Goal: Task Accomplishment & Management: Use online tool/utility

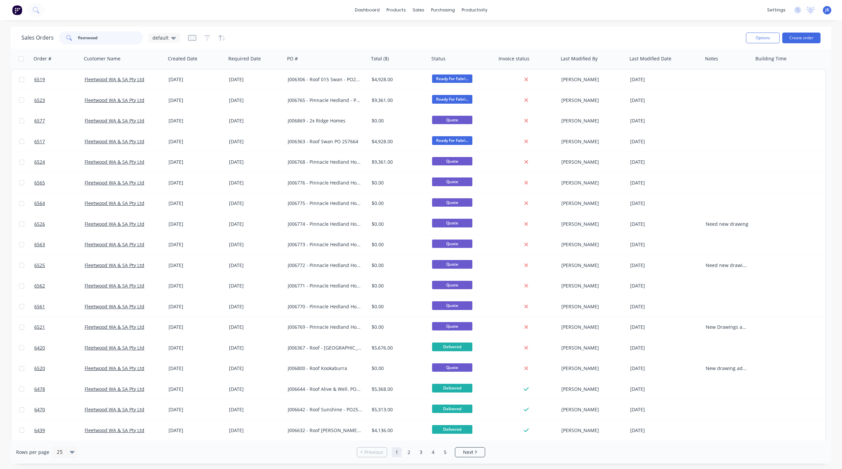
drag, startPoint x: 116, startPoint y: 38, endPoint x: 0, endPoint y: 39, distance: 115.9
click at [2, 38] on div "Sales Orders fleetwood default Options Create order Order # Customer Name Creat…" at bounding box center [421, 245] width 842 height 437
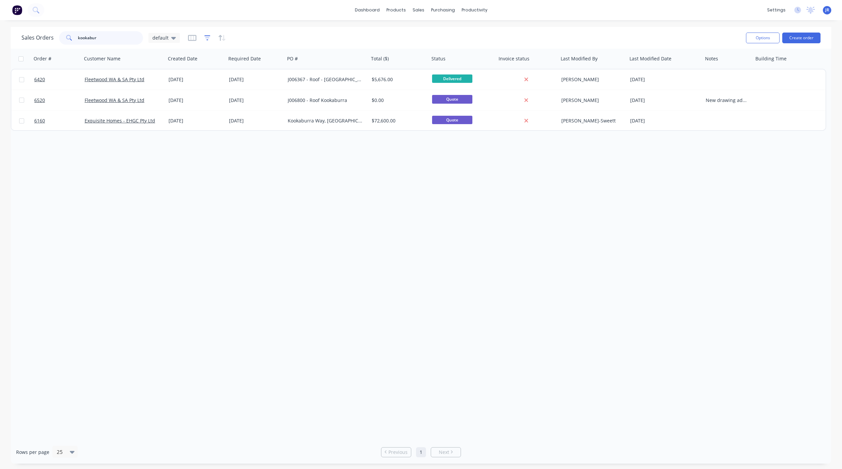
type input "kookabur"
click at [206, 39] on icon "button" at bounding box center [208, 38] width 6 height 7
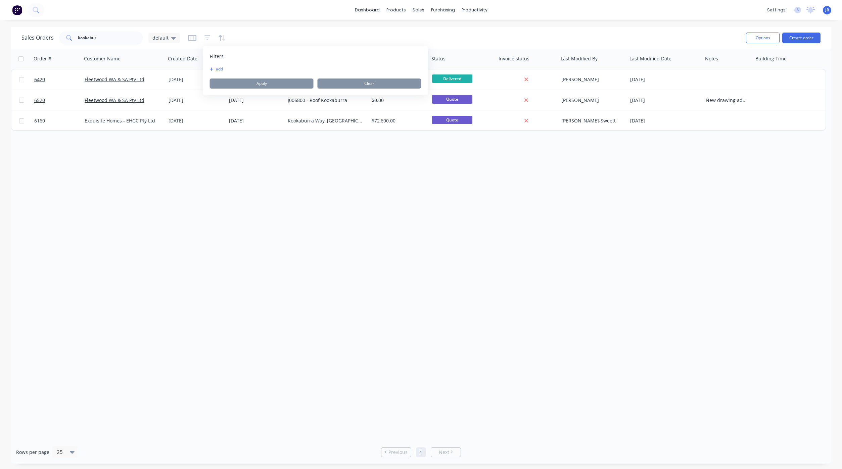
click at [216, 66] on button "add" at bounding box center [218, 68] width 17 height 5
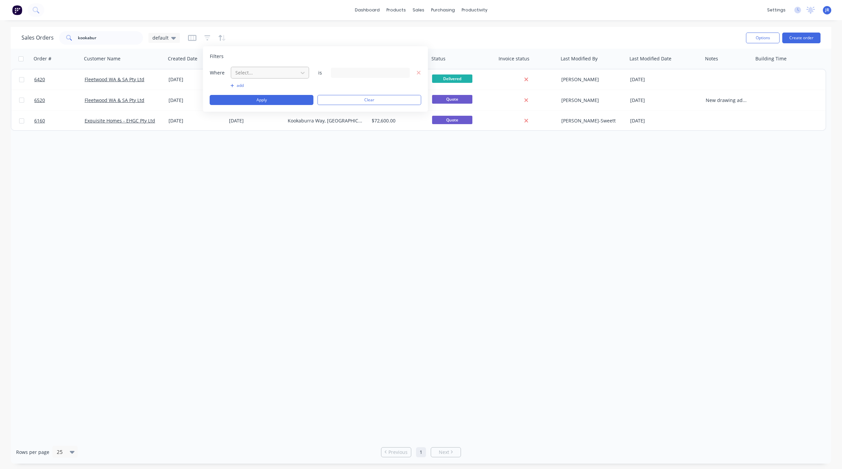
click at [248, 74] on div at bounding box center [265, 73] width 60 height 8
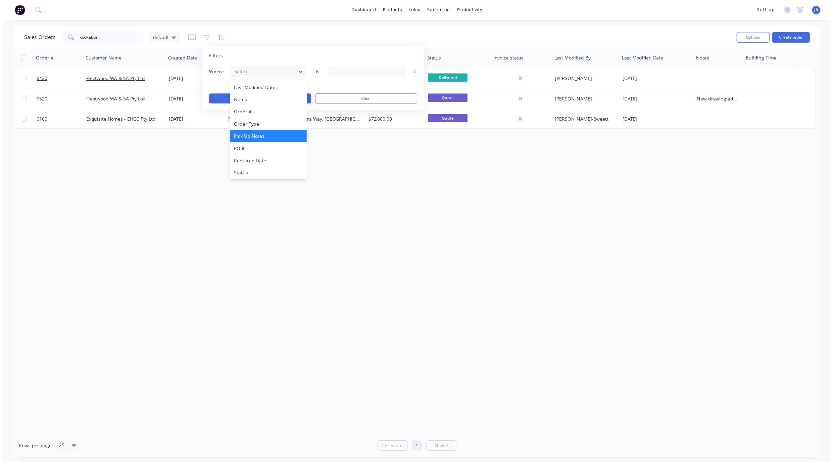
scroll to position [163, 0]
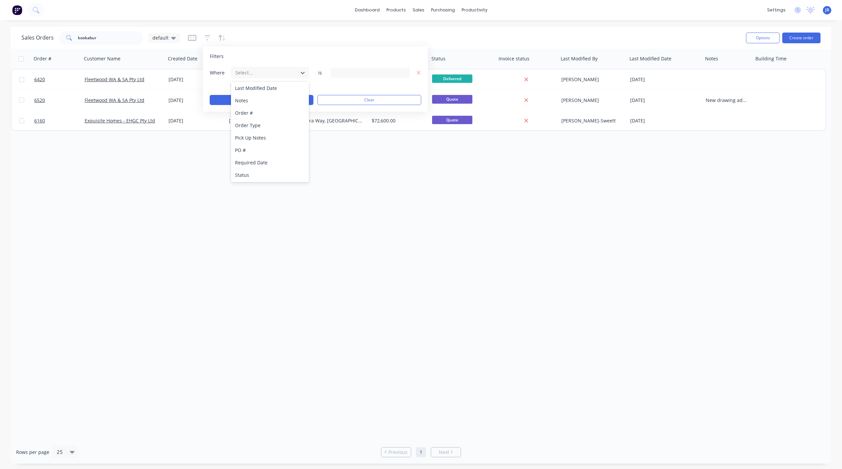
drag, startPoint x: 274, startPoint y: 175, endPoint x: 284, endPoint y: 160, distance: 18.5
click at [274, 176] on div "Status" at bounding box center [270, 175] width 78 height 12
click at [342, 68] on div "19 Status selected" at bounding box center [370, 73] width 79 height 10
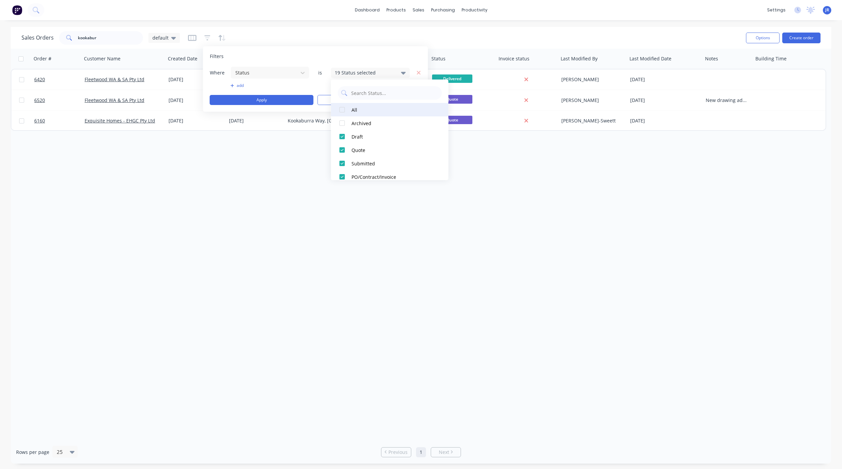
click at [342, 110] on div at bounding box center [341, 109] width 13 height 13
click at [288, 96] on button "Apply" at bounding box center [262, 100] width 104 height 10
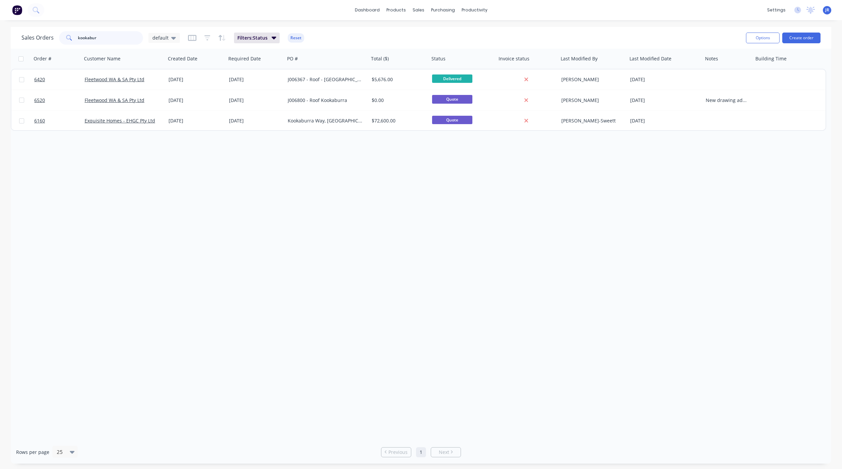
drag, startPoint x: 109, startPoint y: 43, endPoint x: 0, endPoint y: 37, distance: 109.0
click at [5, 39] on div "Sales Orders kookabur default Filters: Status Reset Options Create order Order …" at bounding box center [421, 245] width 842 height 437
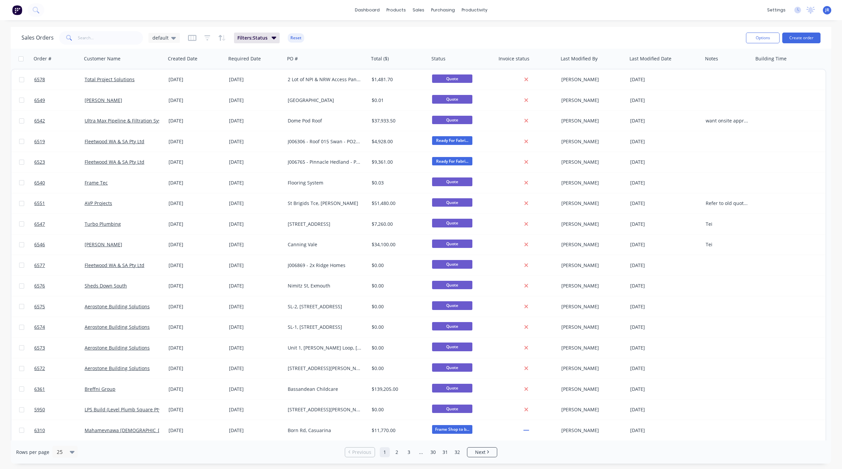
drag, startPoint x: 177, startPoint y: 41, endPoint x: 186, endPoint y: 28, distance: 15.6
click at [177, 41] on div "default" at bounding box center [164, 38] width 32 height 10
click at [174, 117] on div "Not Invoiced edit" at bounding box center [195, 121] width 90 height 13
click at [163, 122] on button "Not Invoiced" at bounding box center [188, 122] width 77 height 8
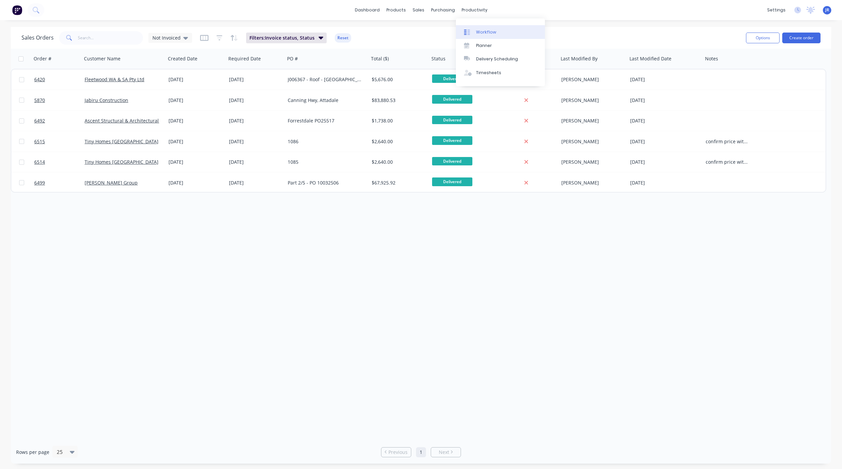
click at [474, 30] on div at bounding box center [469, 32] width 10 height 6
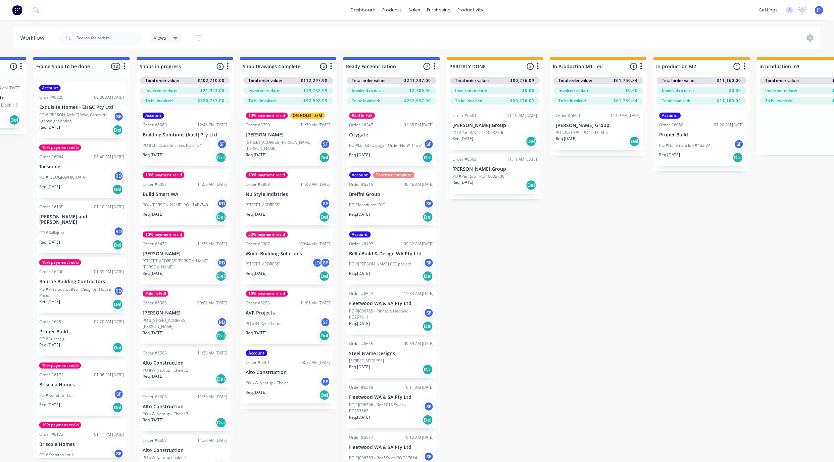
scroll to position [0, 869]
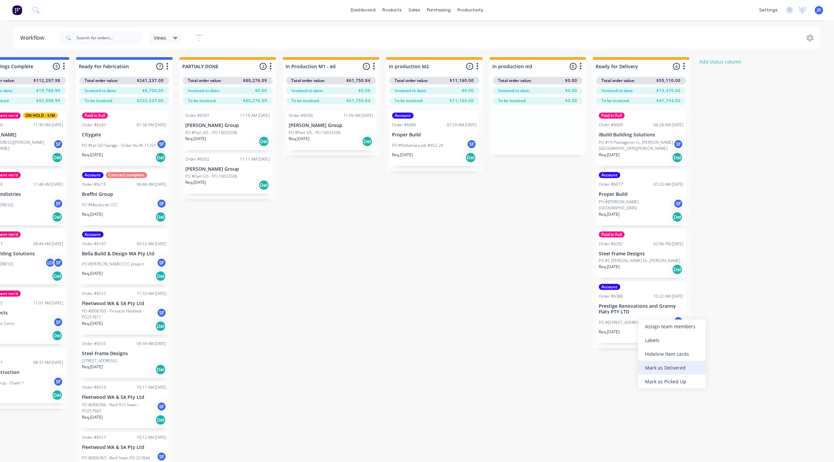
click at [645, 366] on div "Mark as Delivered" at bounding box center [672, 368] width 67 height 14
click at [651, 148] on p "PO #19 Plantagenet Cr, [PERSON_NAME][GEOGRAPHIC_DATA][PERSON_NAME]" at bounding box center [636, 145] width 75 height 12
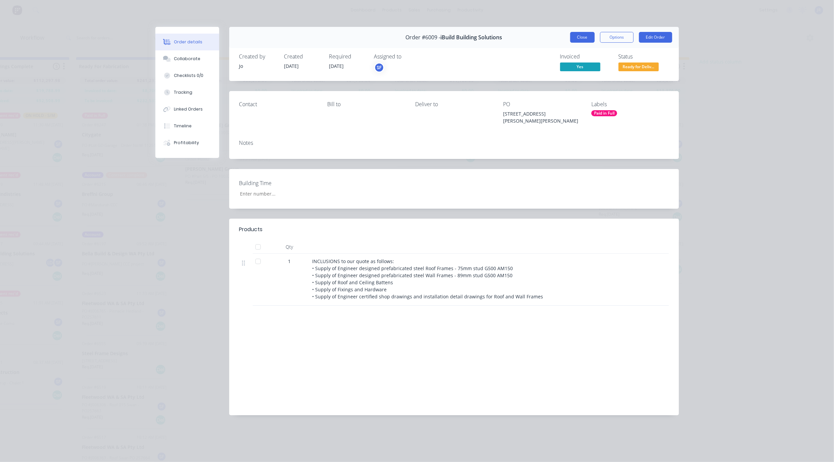
click at [586, 33] on button "Close" at bounding box center [583, 37] width 25 height 11
